Goal: Task Accomplishment & Management: Use online tool/utility

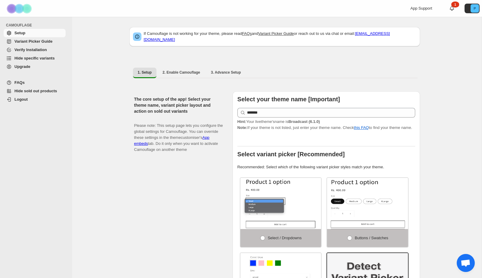
click at [45, 57] on span "Hide specific variants" at bounding box center [34, 58] width 40 height 5
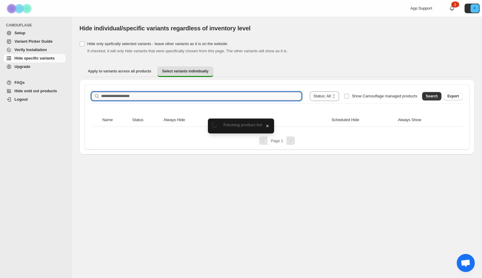
click at [152, 94] on input "Search product name" at bounding box center [201, 96] width 200 height 8
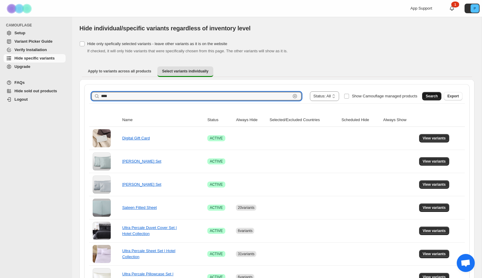
type input "****"
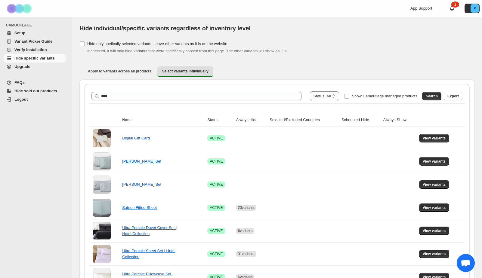
click at [423, 96] on button "Search" at bounding box center [431, 96] width 19 height 8
